Goal: Information Seeking & Learning: Understand process/instructions

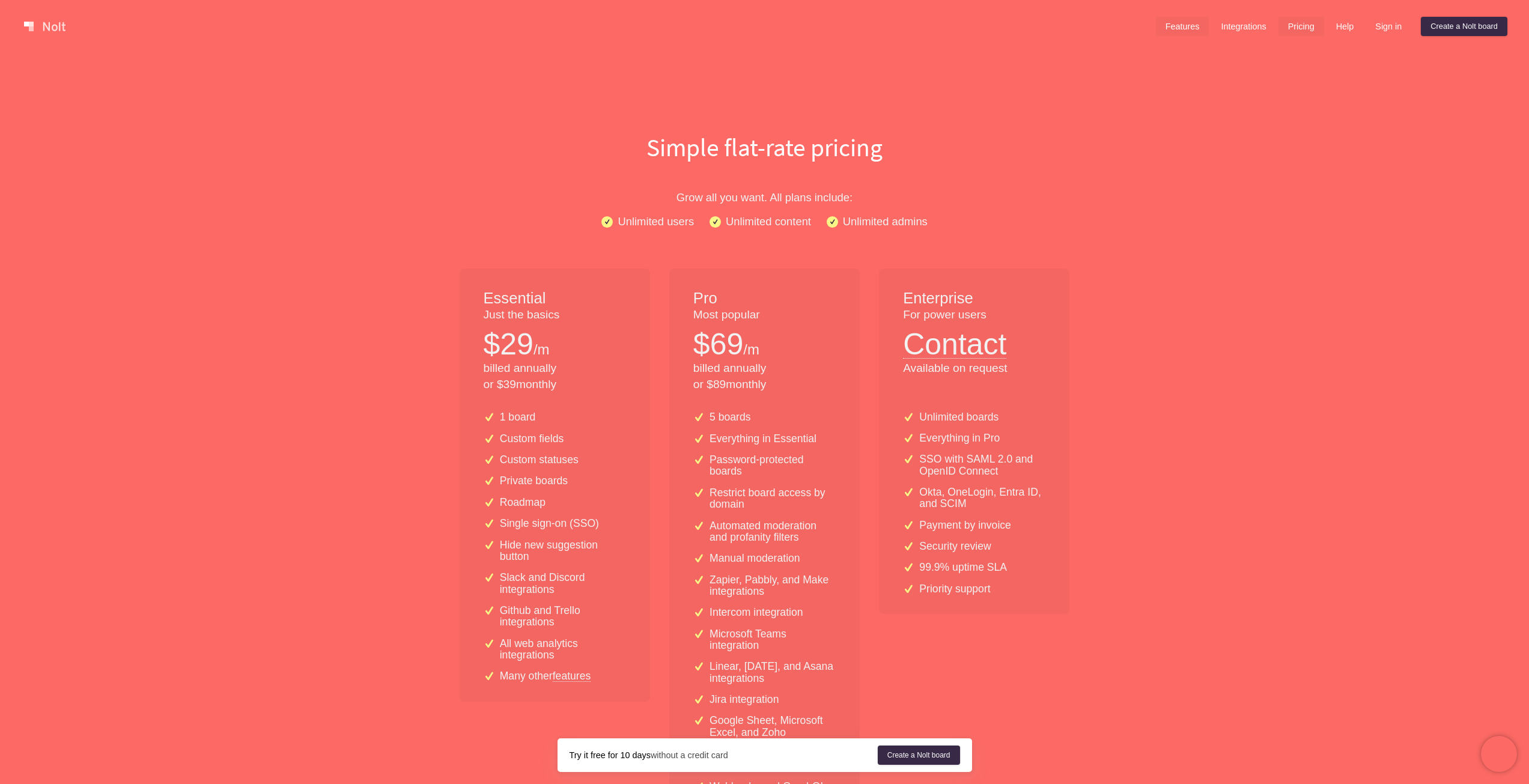
click at [1173, 28] on link "Features" at bounding box center [1182, 26] width 53 height 19
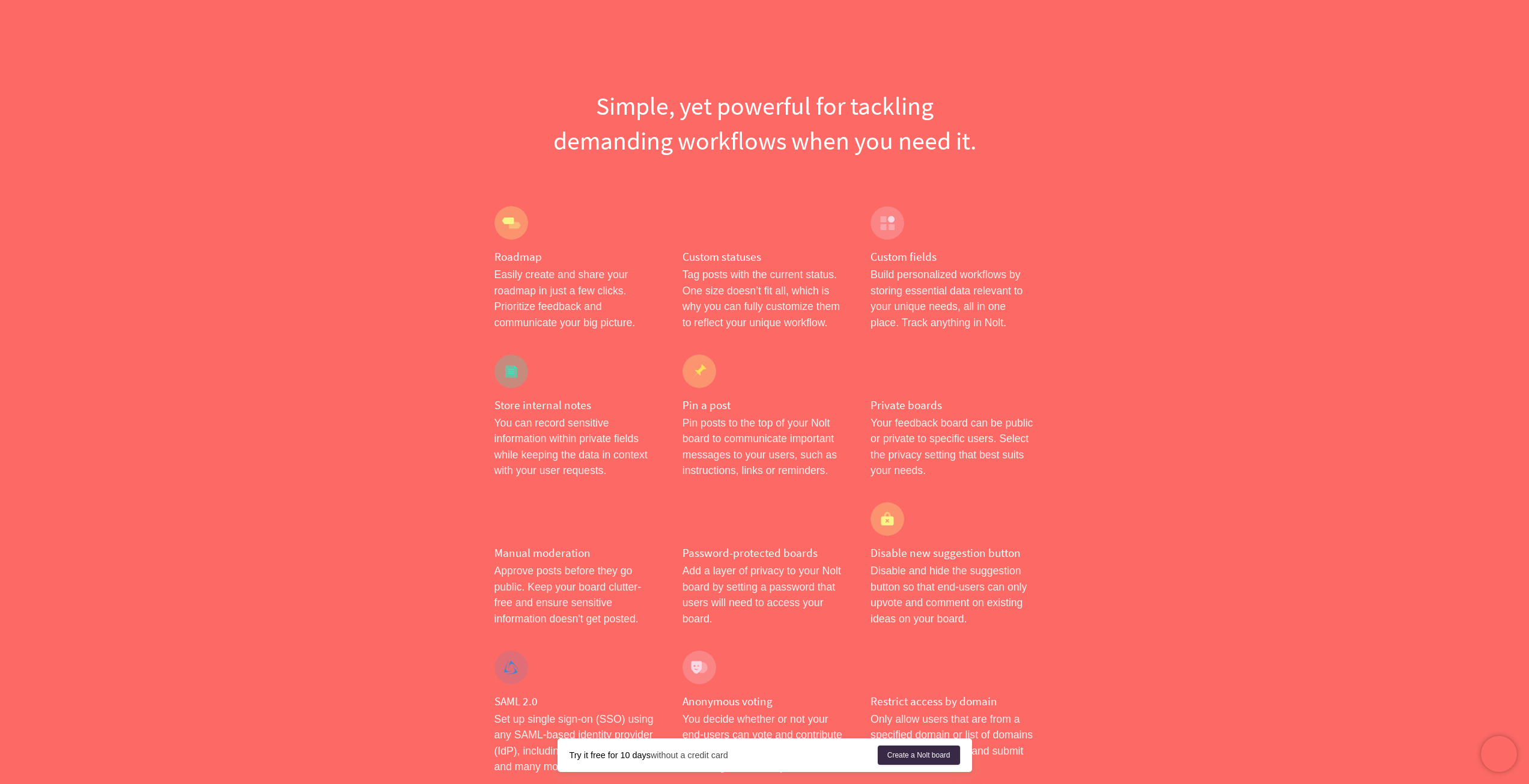
scroll to position [120, 0]
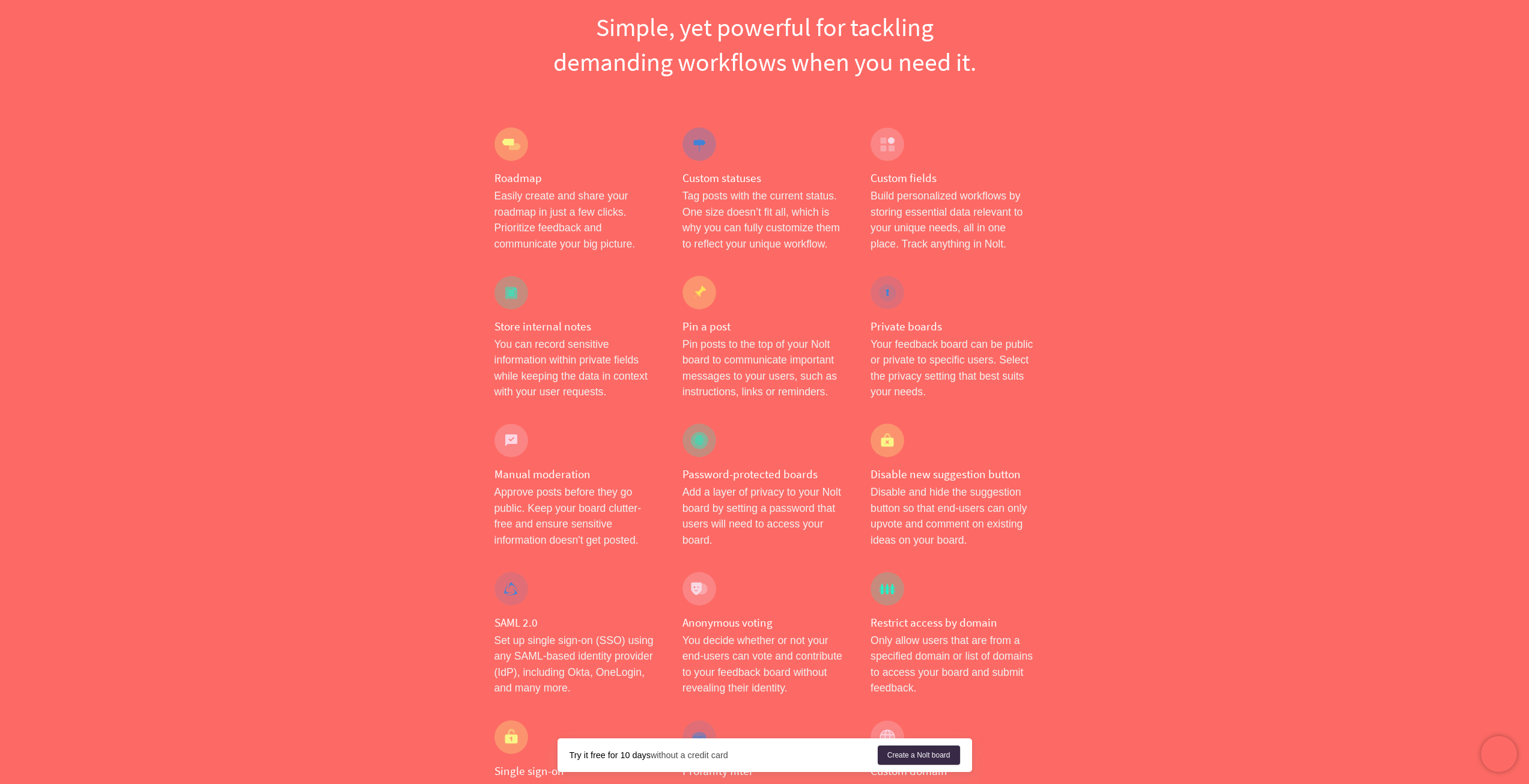
click at [523, 154] on div at bounding box center [511, 144] width 34 height 34
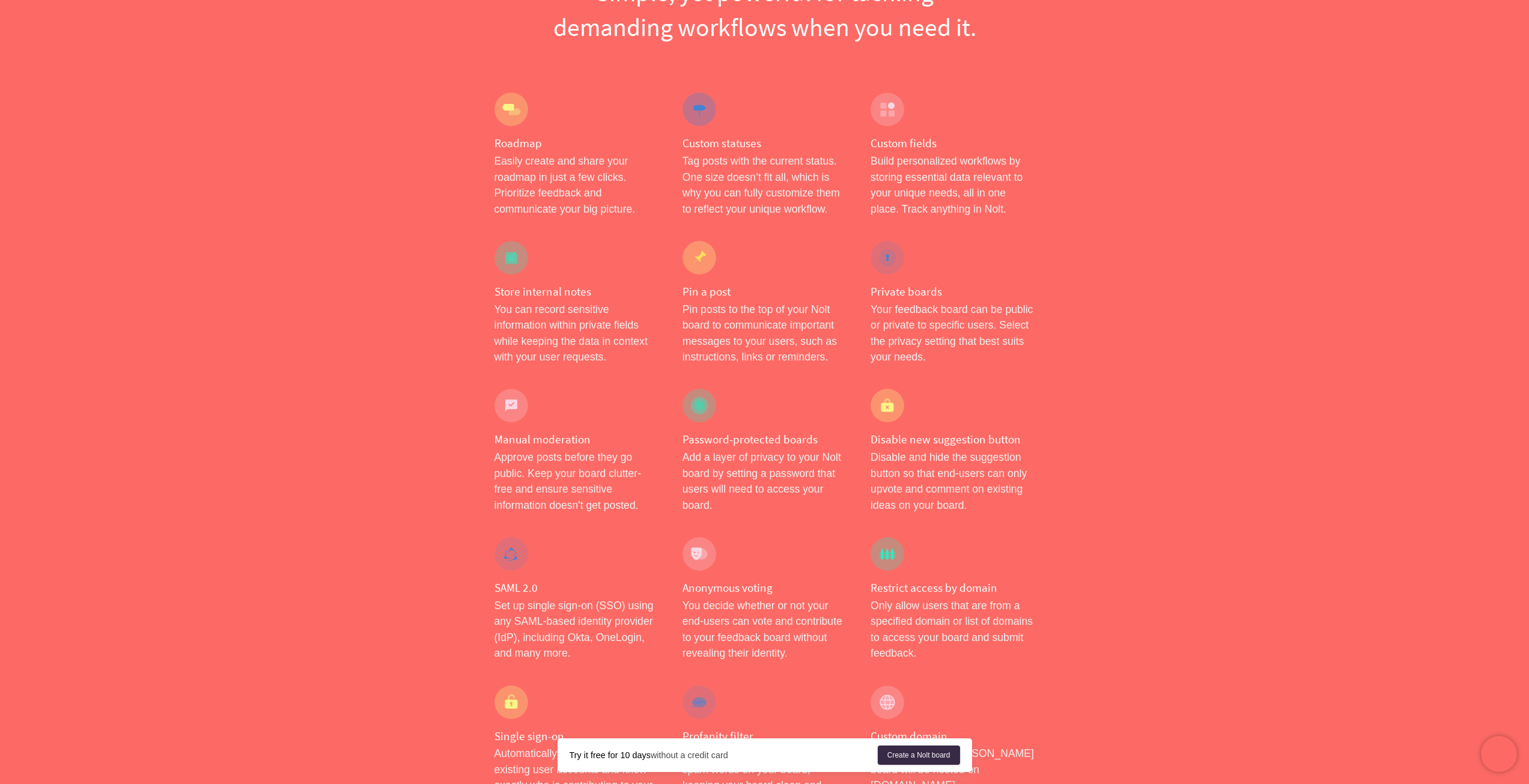
scroll to position [0, 0]
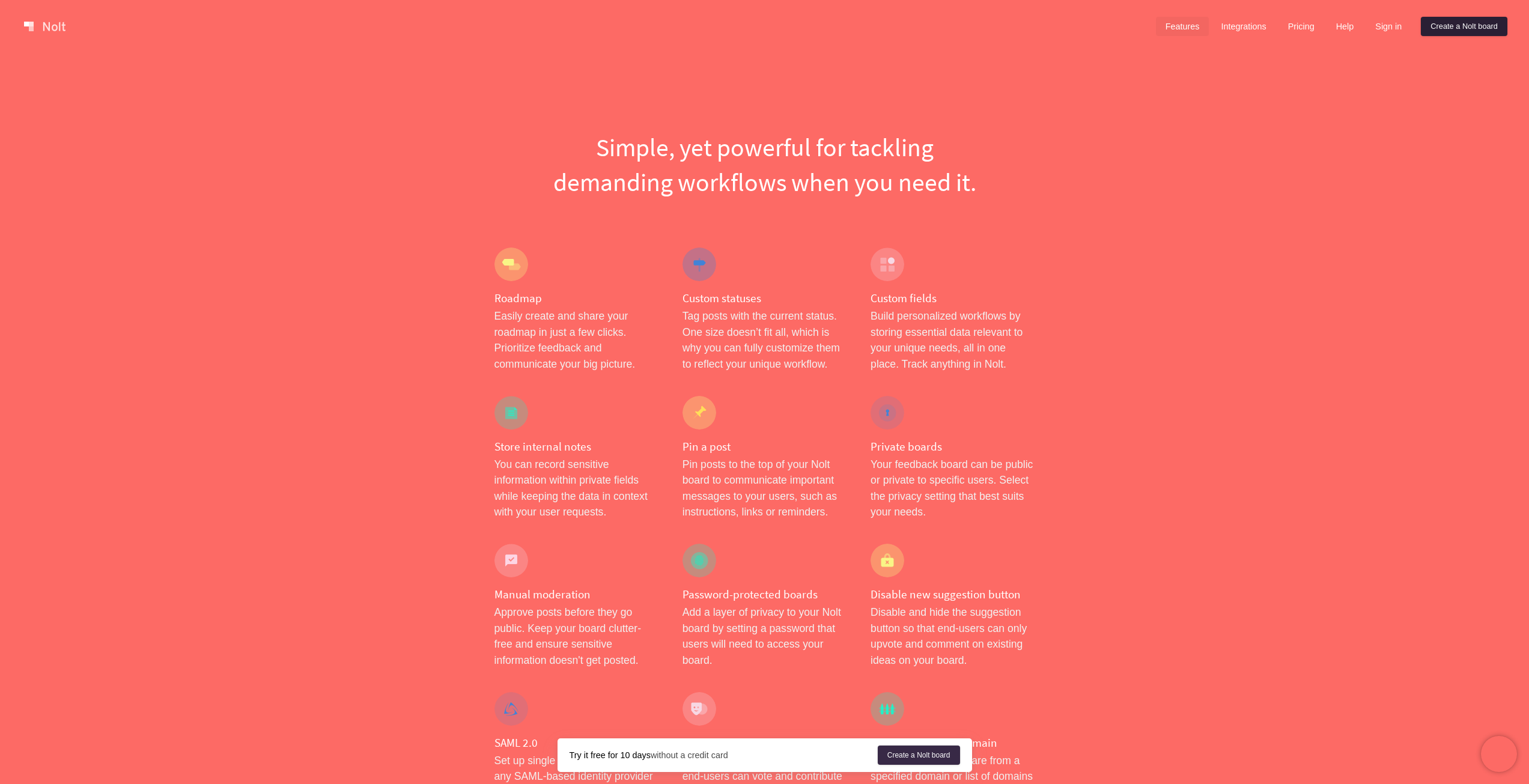
click at [1477, 31] on link "Create a Nolt board" at bounding box center [1463, 26] width 86 height 19
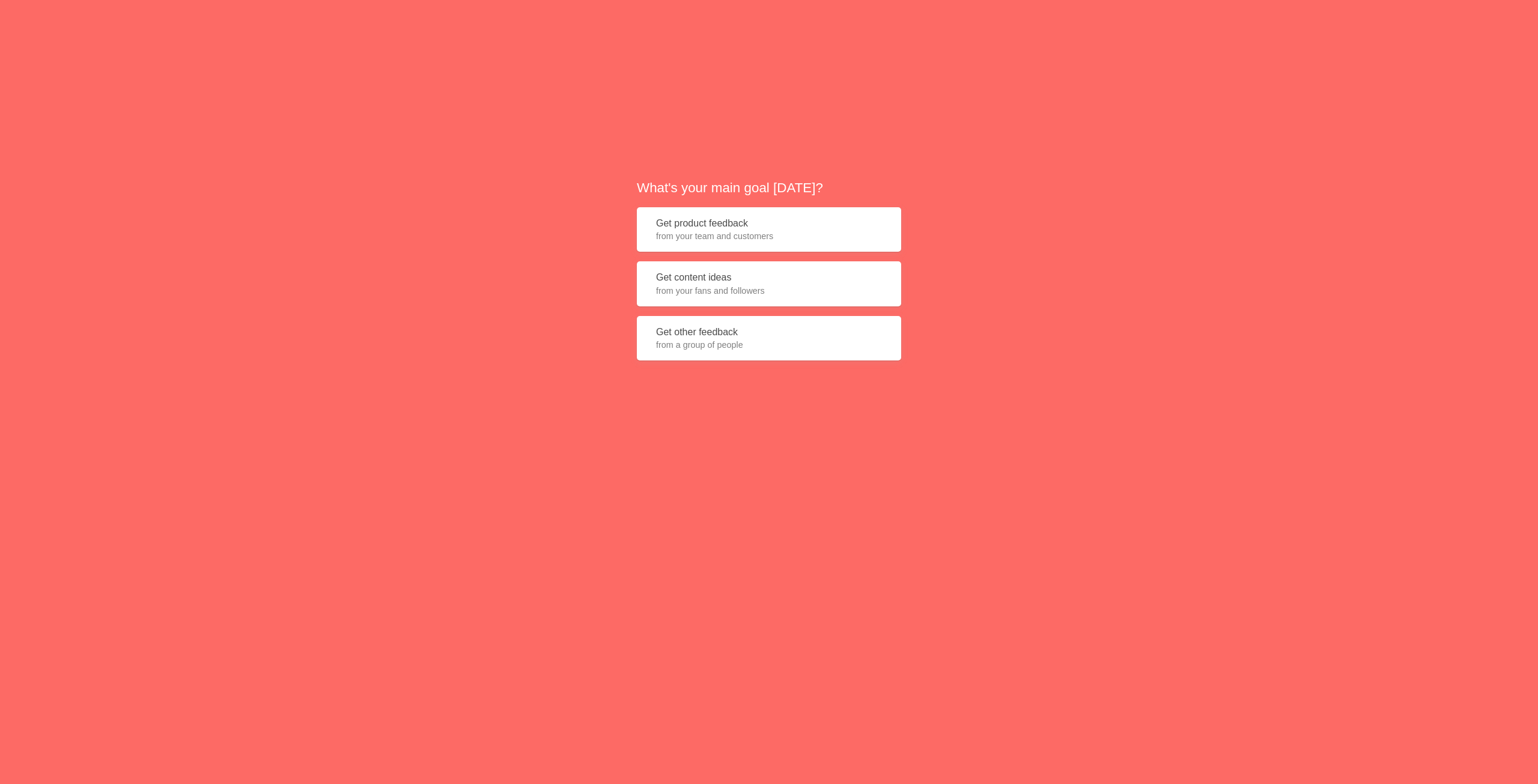
click at [727, 234] on span "from your team and customers" at bounding box center [768, 236] width 226 height 12
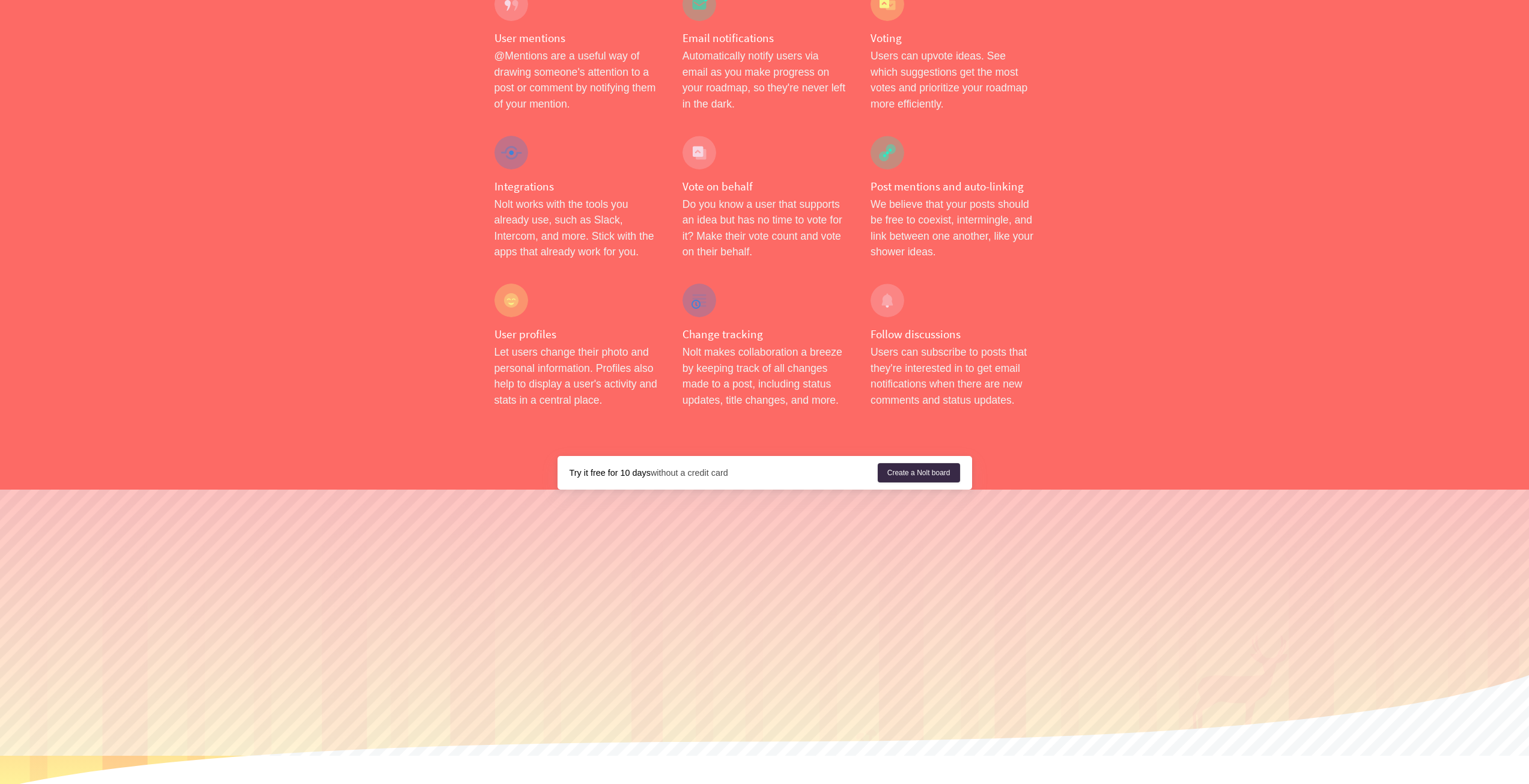
scroll to position [1774, 0]
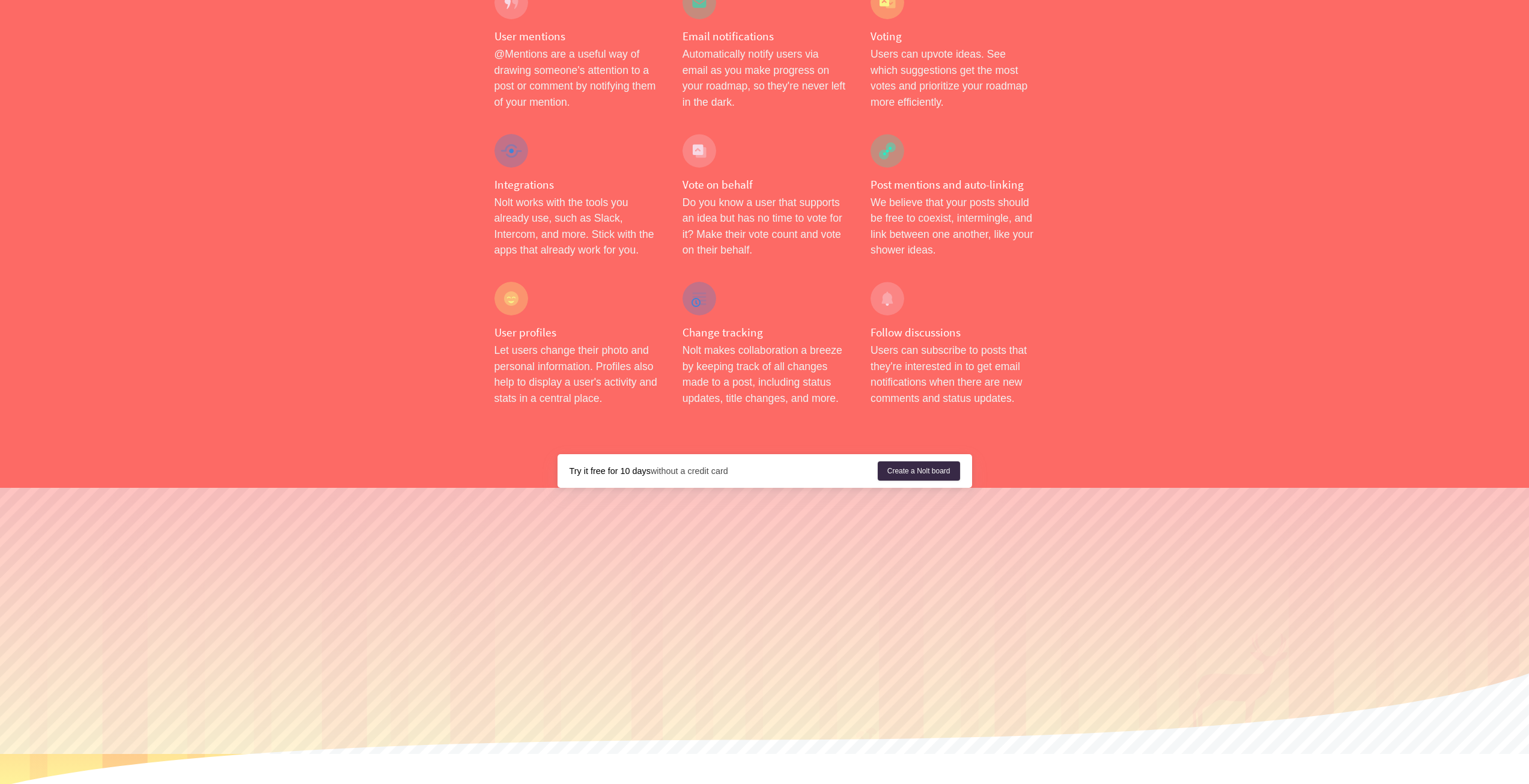
click at [648, 783] on div "Features Integrations Pricing Help Terms Privacy" at bounding box center [765, 790] width 540 height 11
click at [811, 783] on link "Terms" at bounding box center [823, 790] width 37 height 9
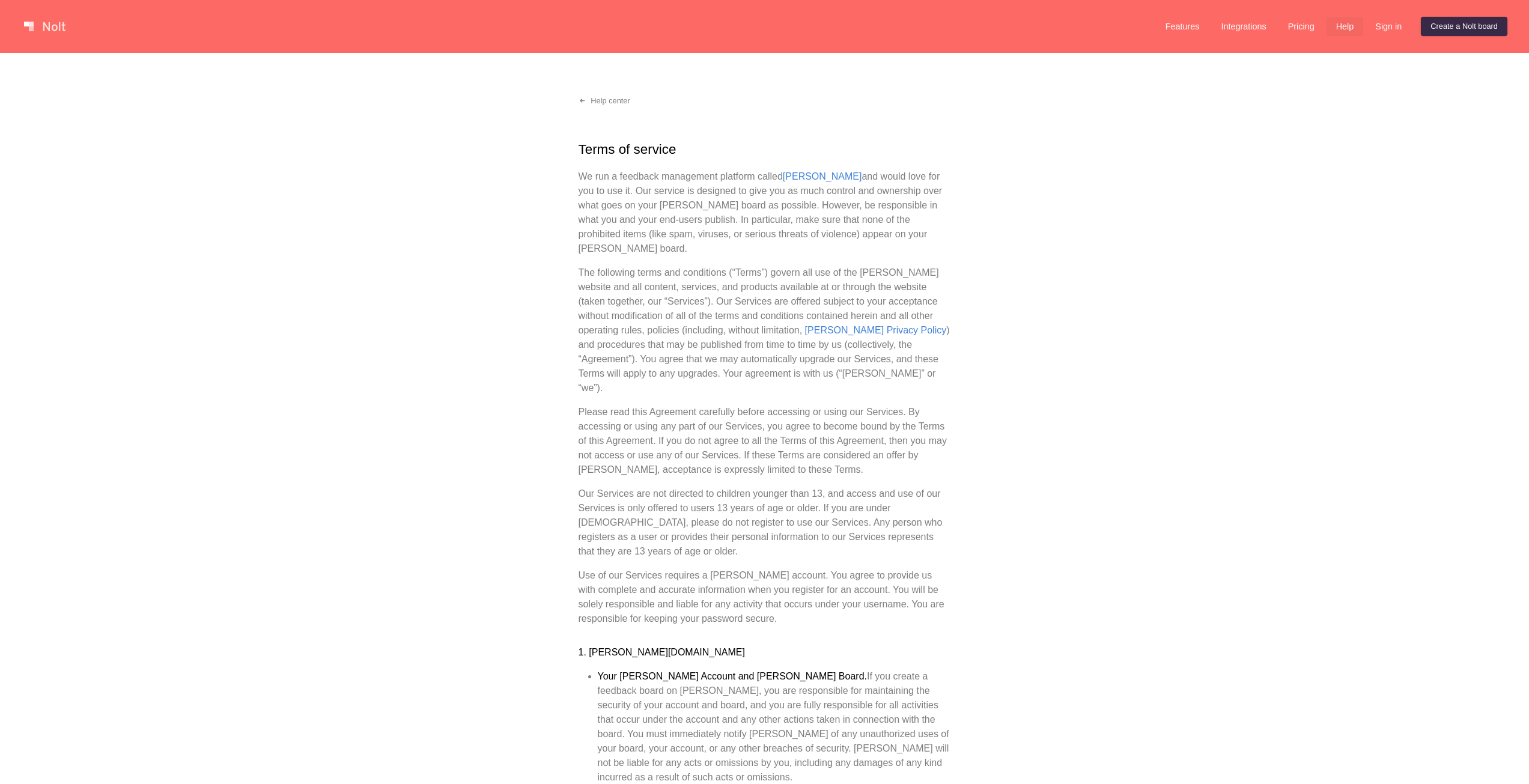
click at [1342, 28] on link "Help" at bounding box center [1345, 26] width 37 height 19
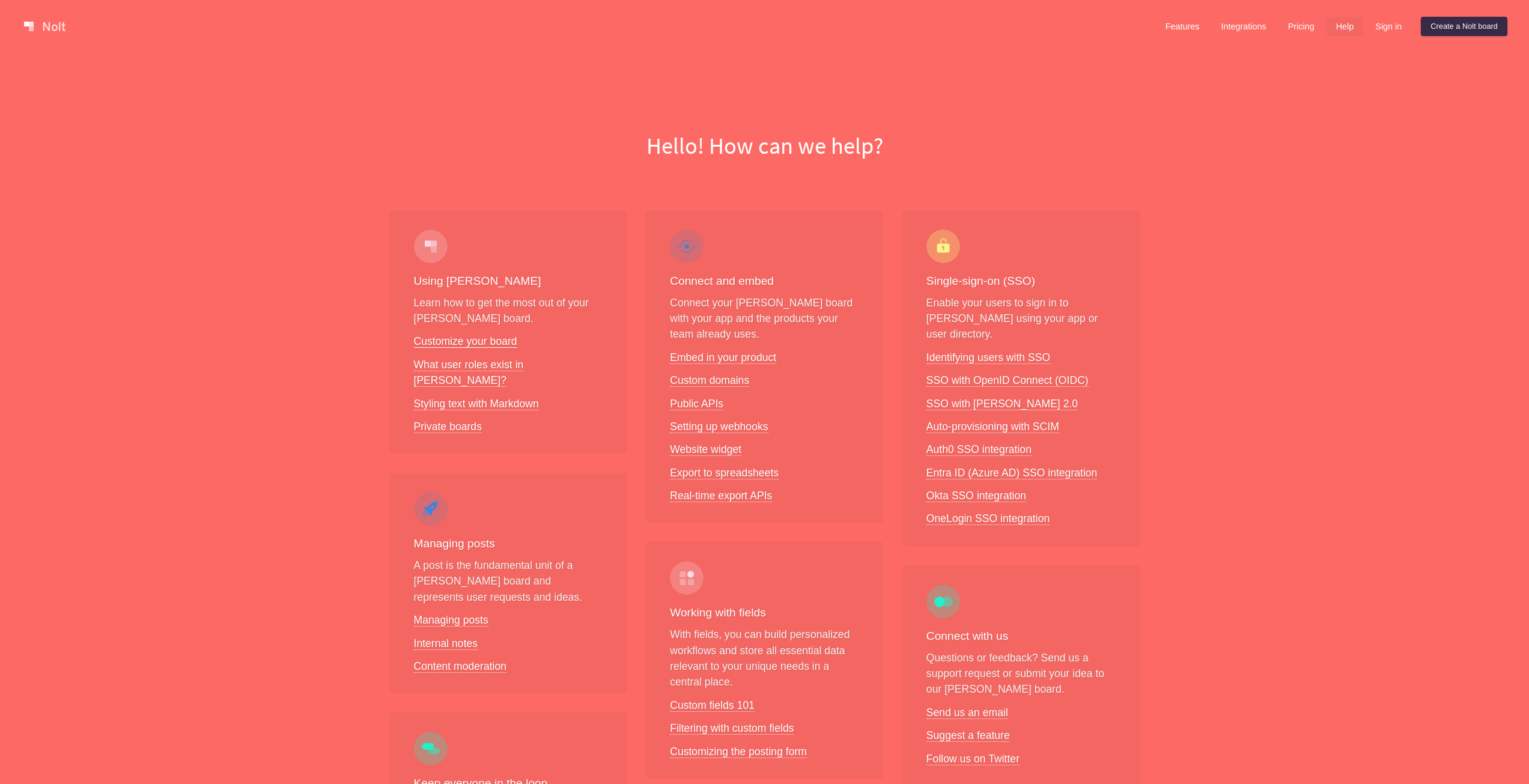
click at [463, 345] on link "Customize your board" at bounding box center [465, 341] width 104 height 13
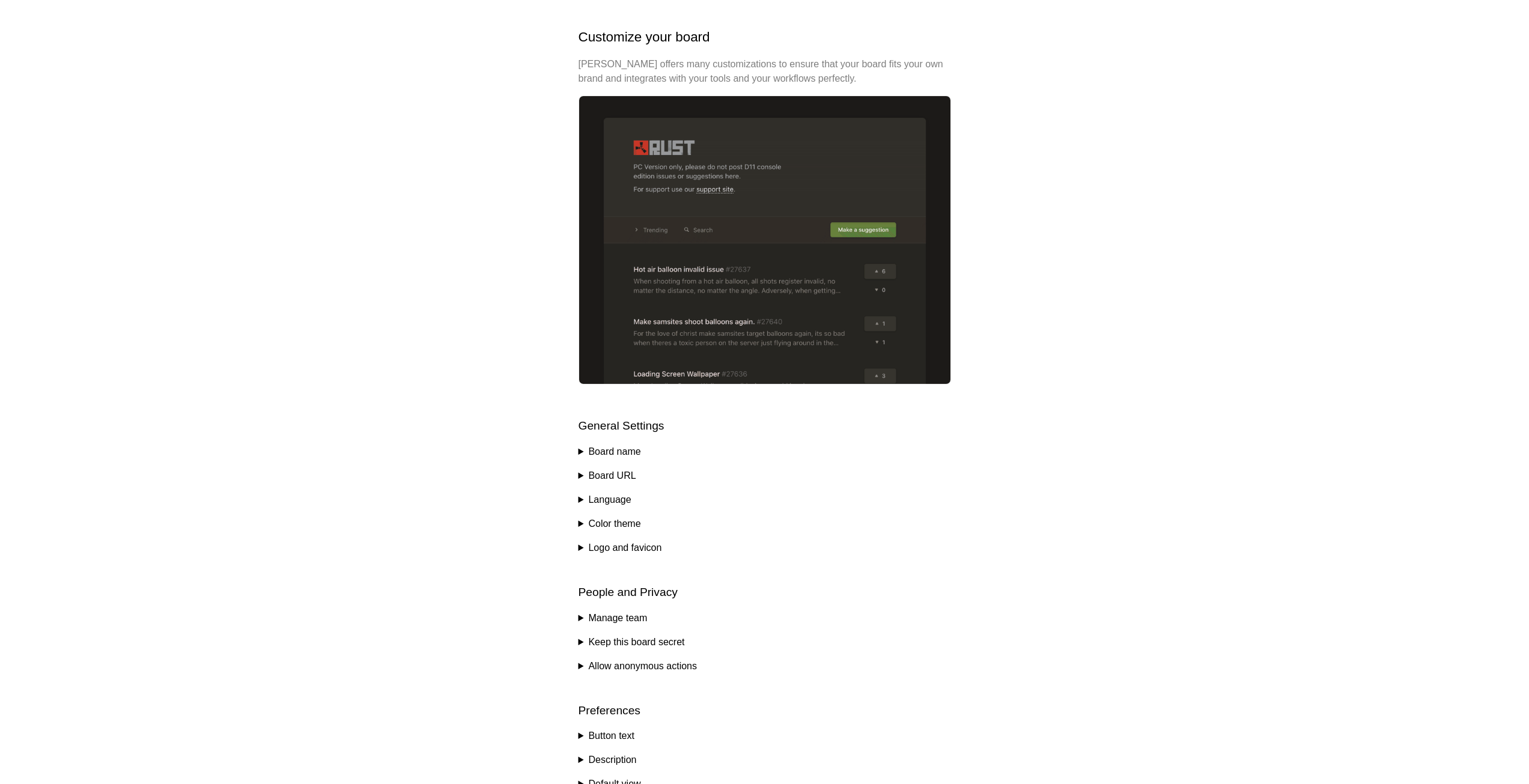
scroll to position [240, 0]
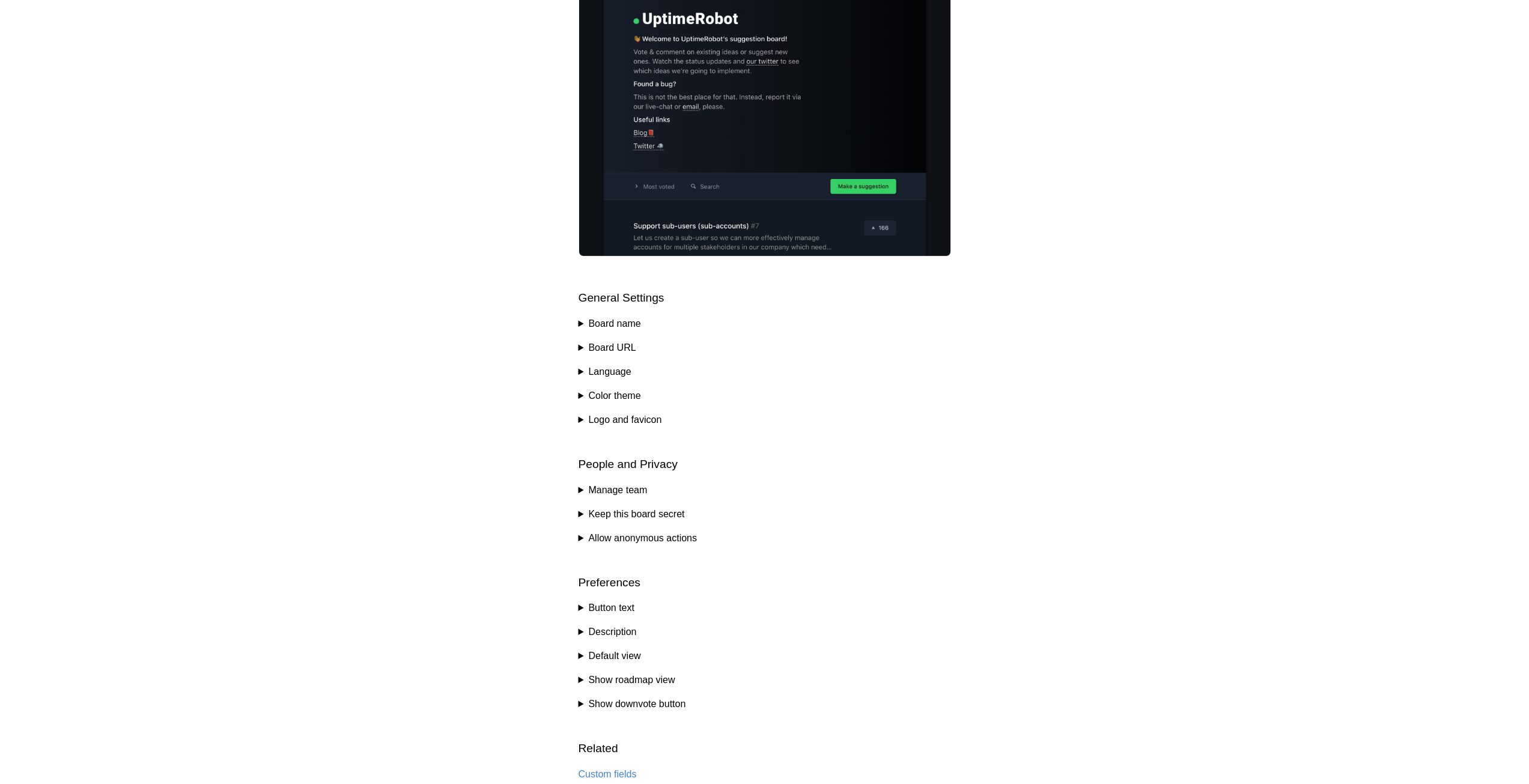
click at [612, 321] on summary "Board name" at bounding box center [764, 323] width 373 height 15
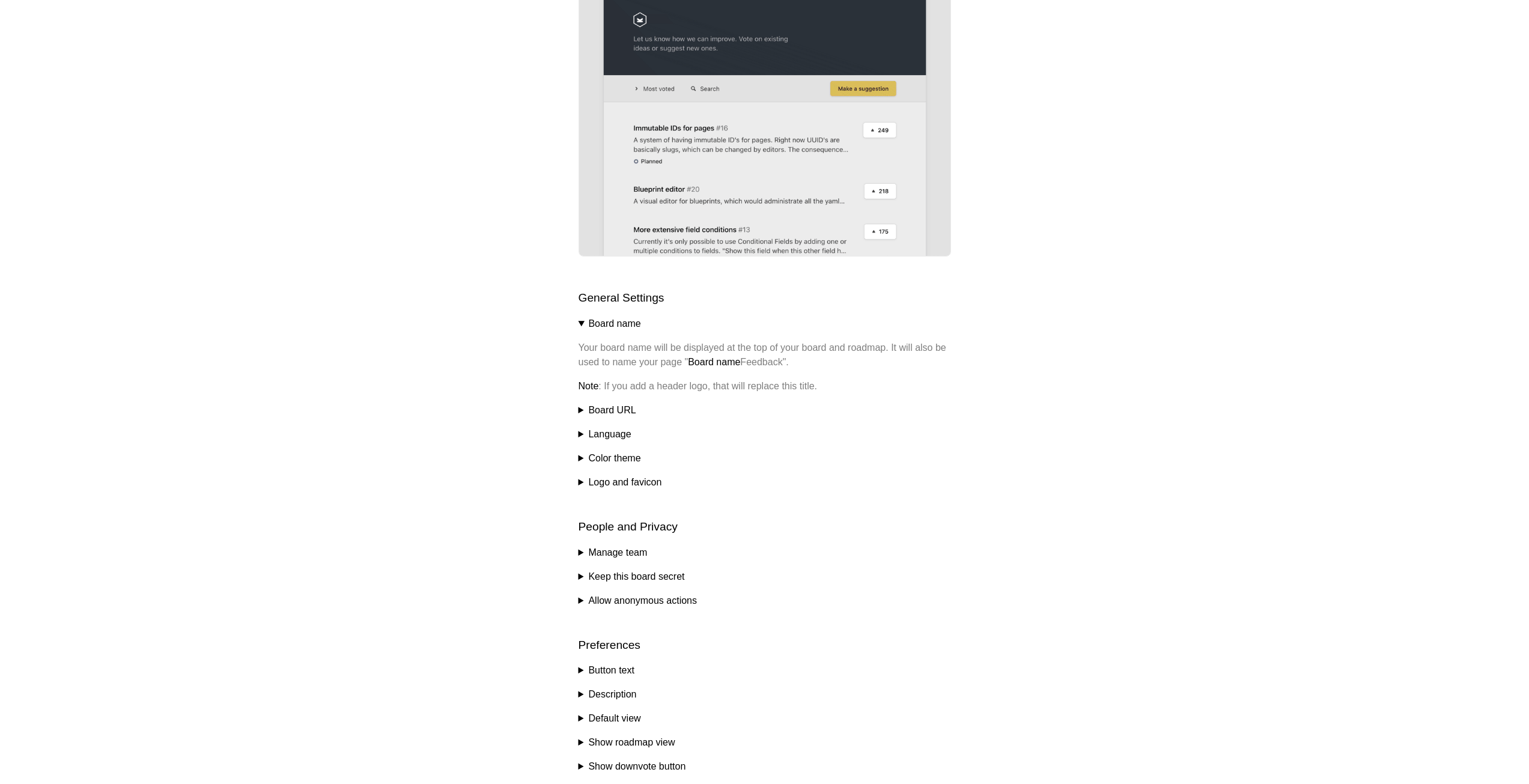
scroll to position [472, 0]
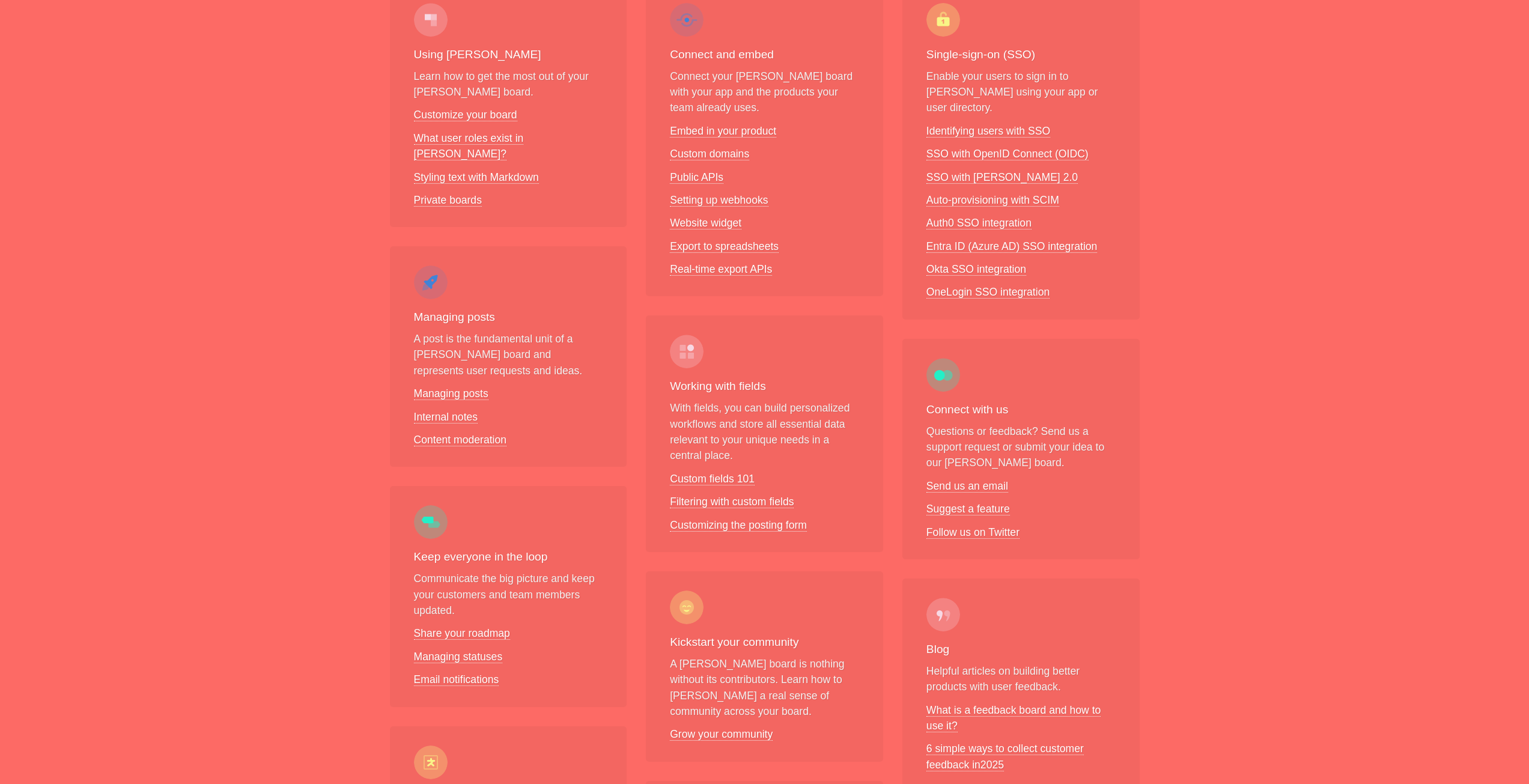
scroll to position [205, 0]
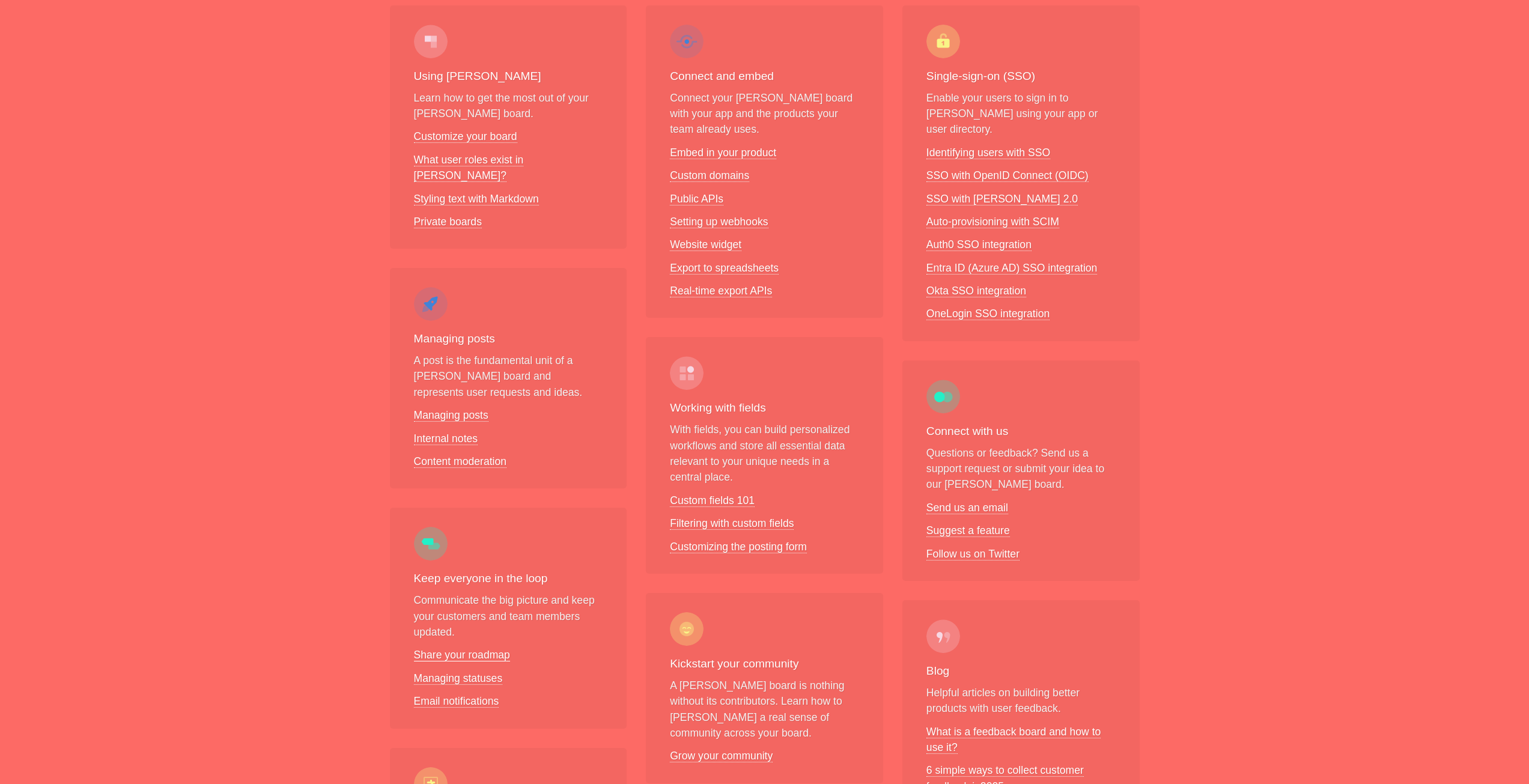
click at [438, 648] on link "Share your roadmap" at bounding box center [461, 654] width 96 height 13
